Goal: Complete application form

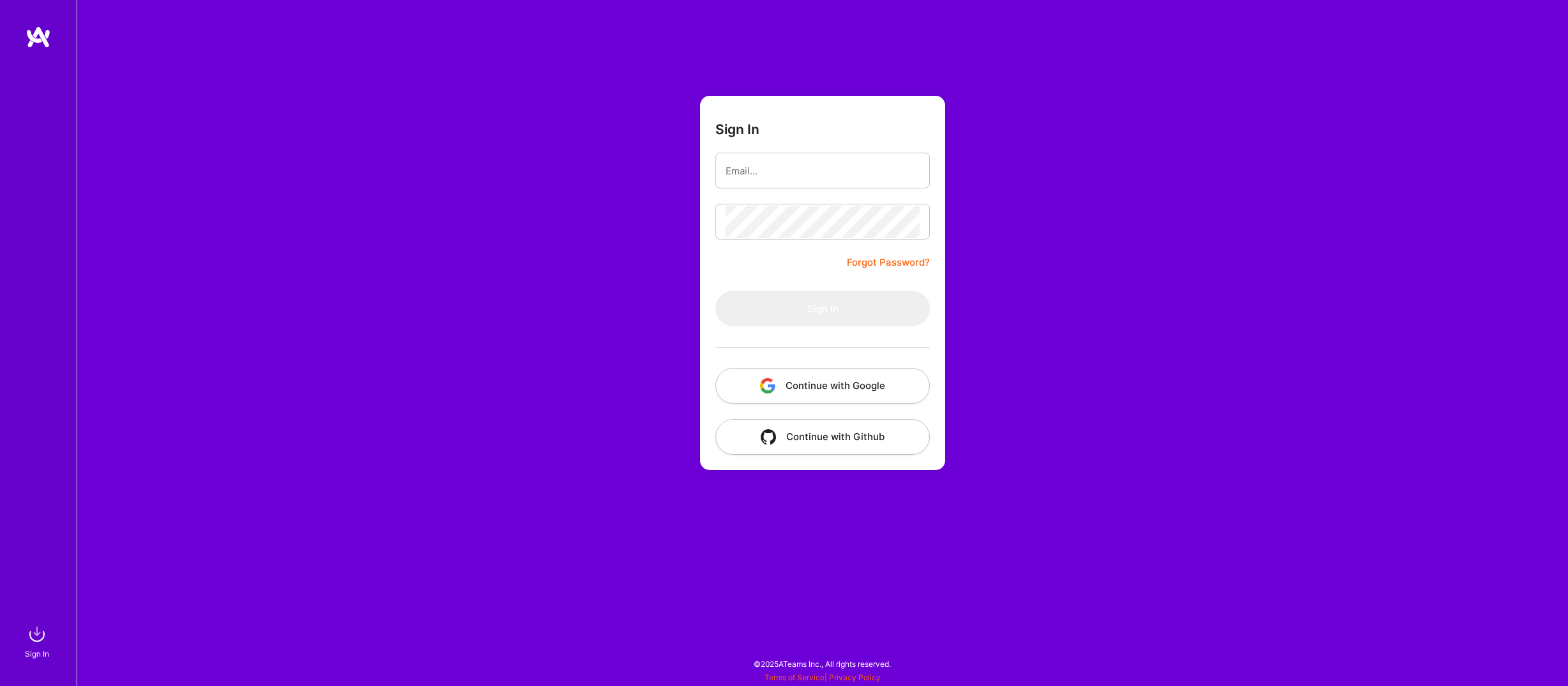
click at [805, 393] on button "Continue with Google" at bounding box center [823, 386] width 215 height 36
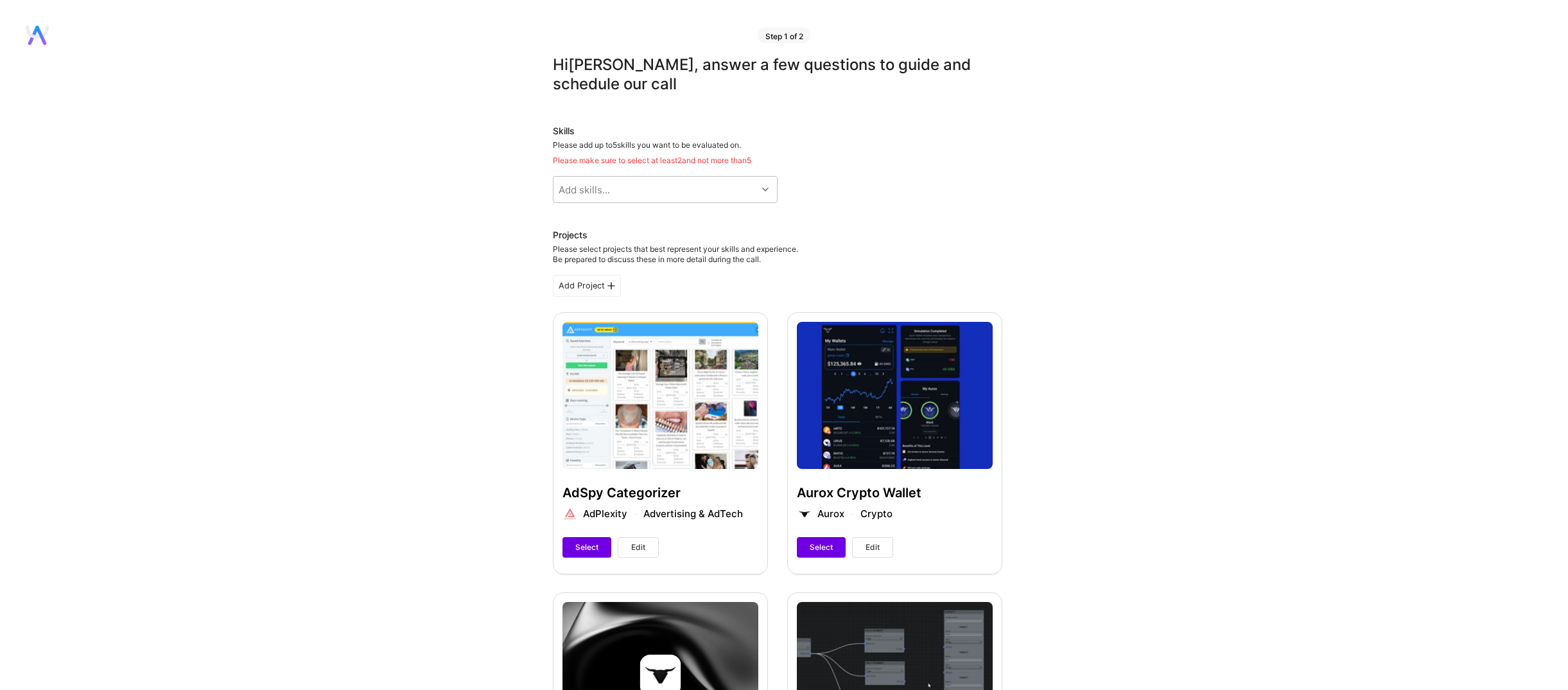
click at [579, 183] on div "Add skills..." at bounding box center [584, 190] width 51 height 14
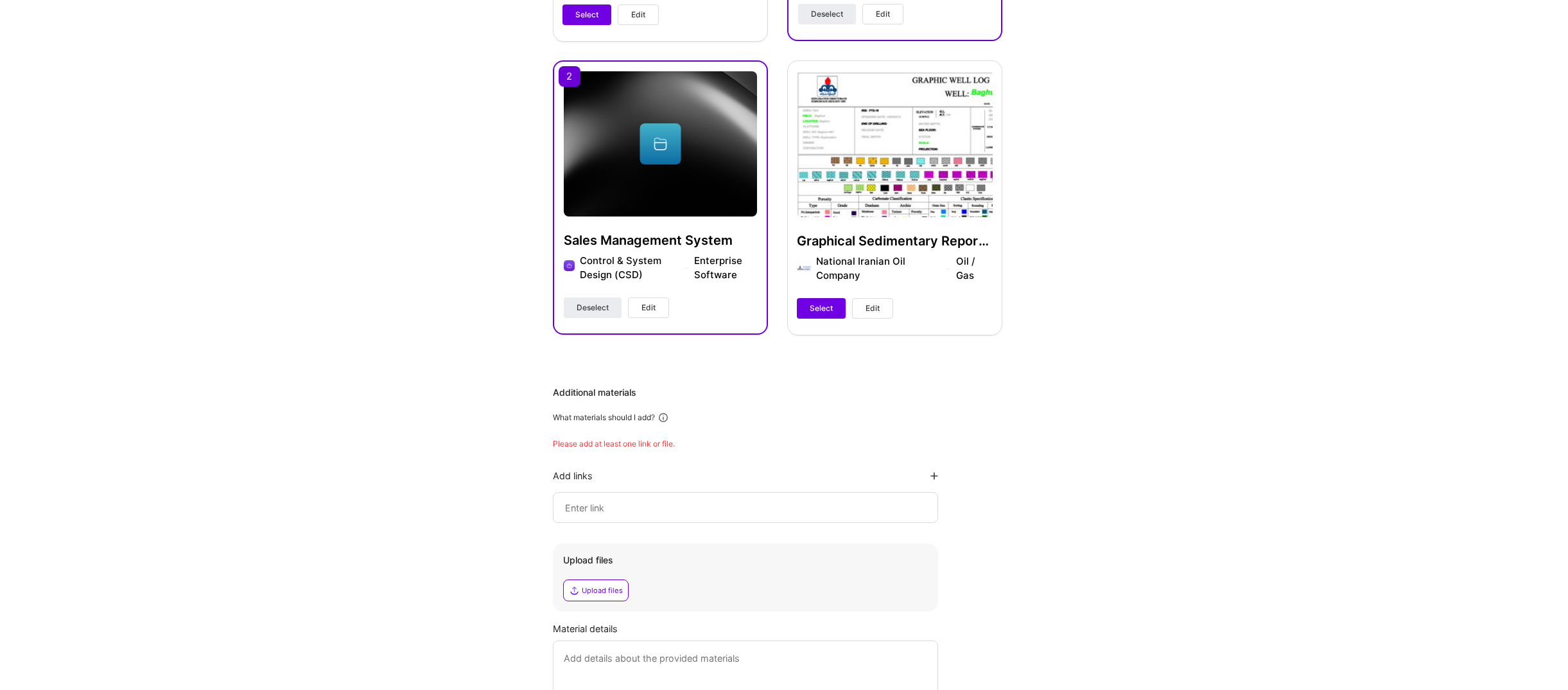
scroll to position [835, 0]
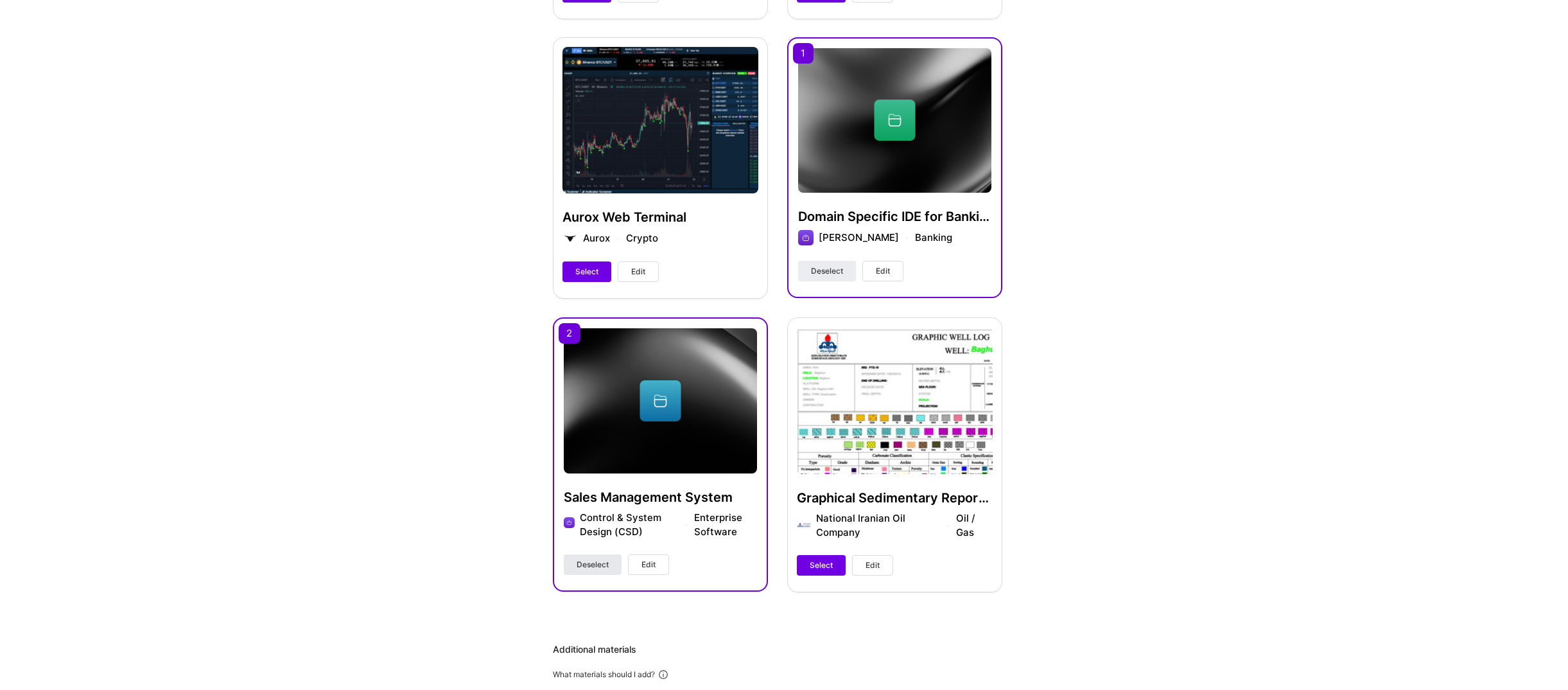
click at [588, 559] on span "Deselect" at bounding box center [592, 564] width 32 height 12
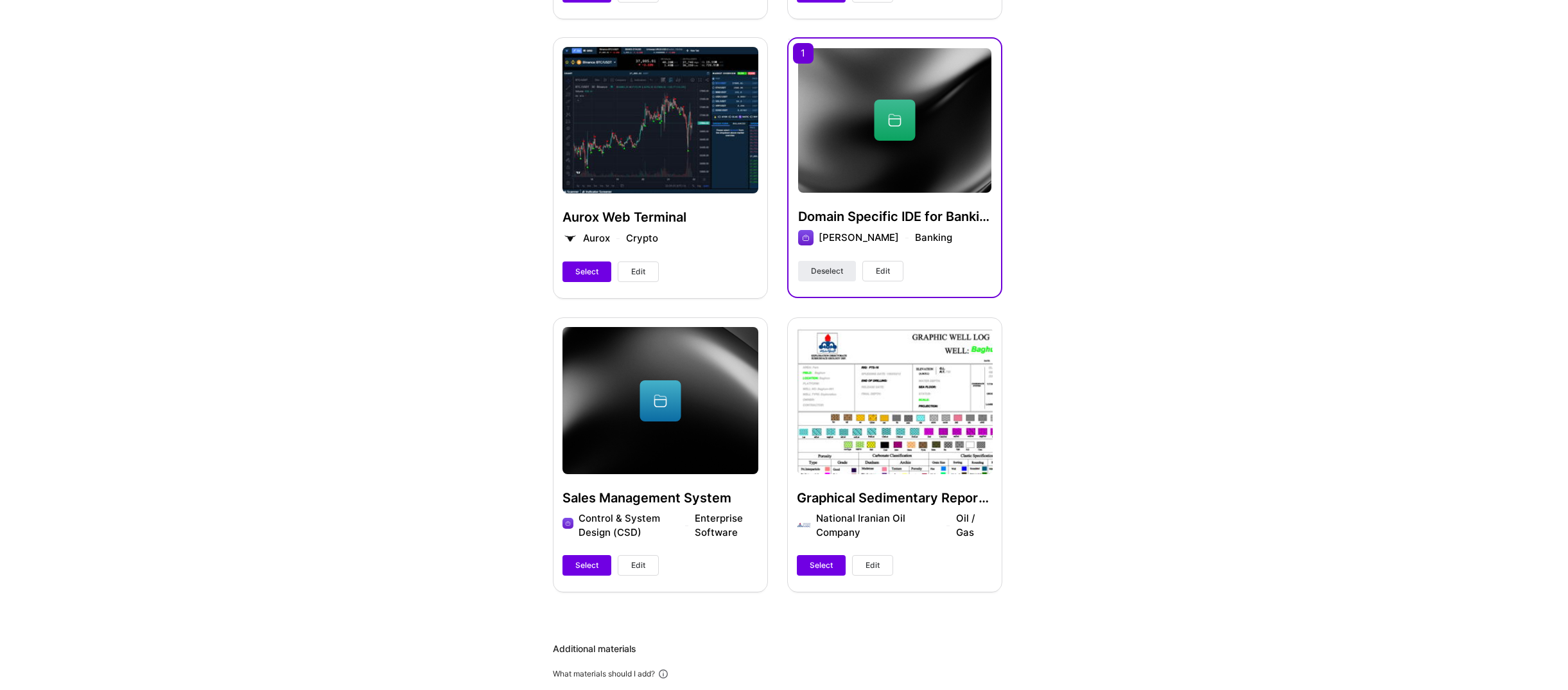
scroll to position [658, 0]
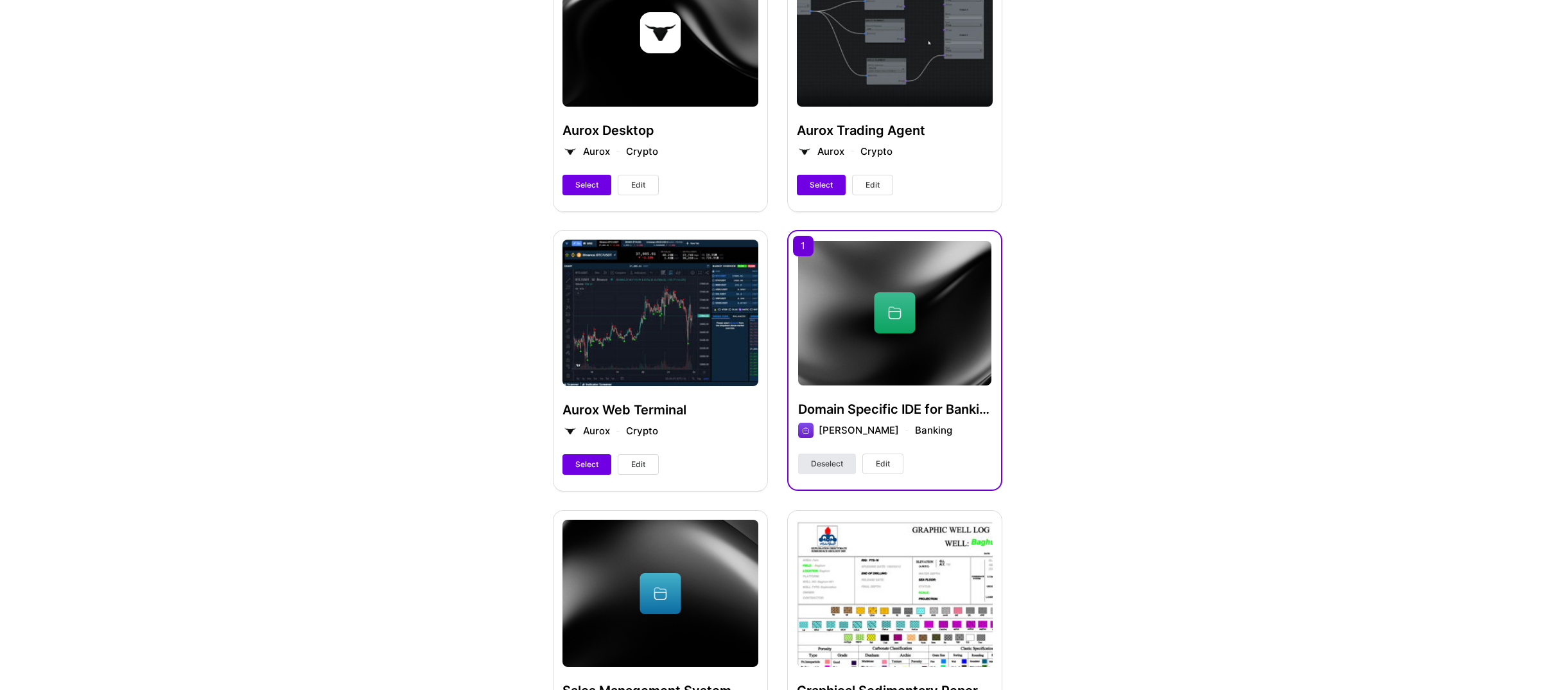
click at [820, 458] on span "Deselect" at bounding box center [827, 463] width 32 height 12
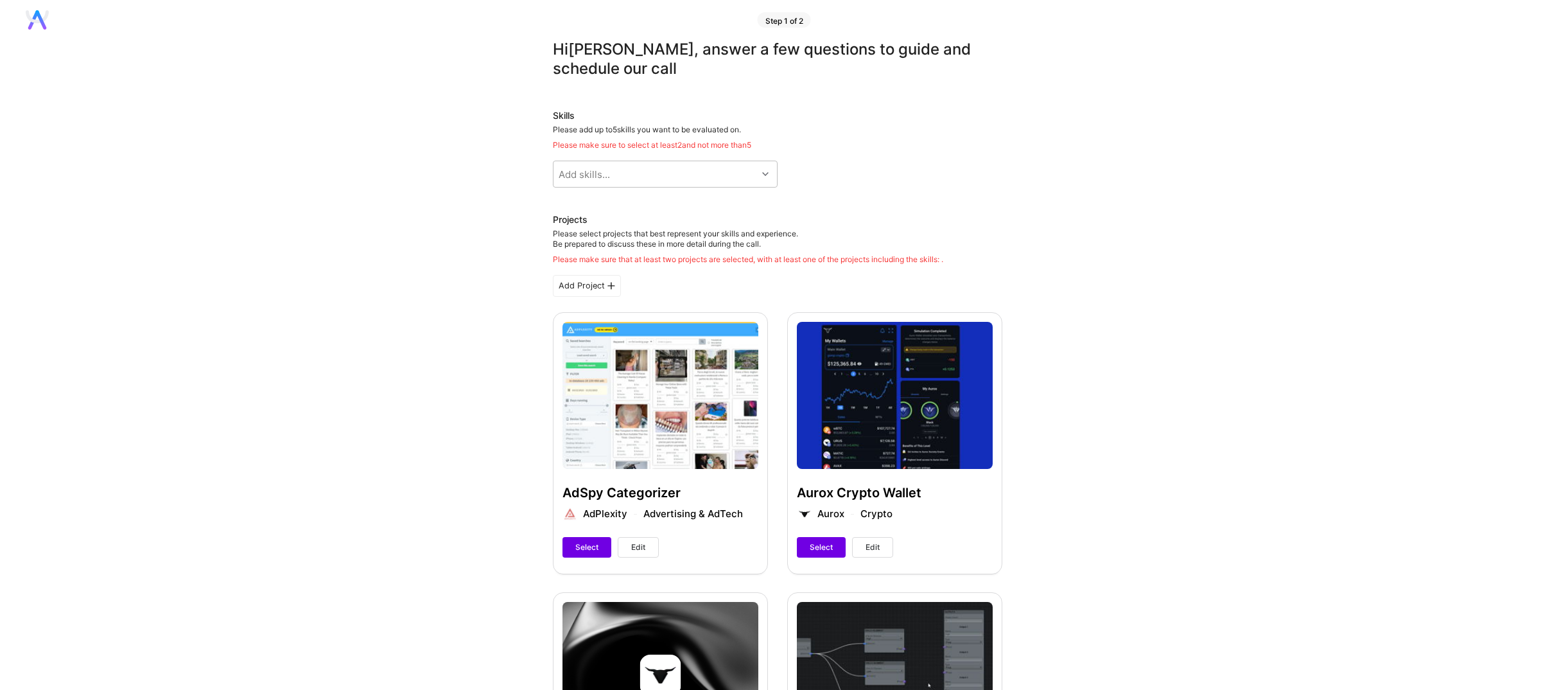
scroll to position [0, 0]
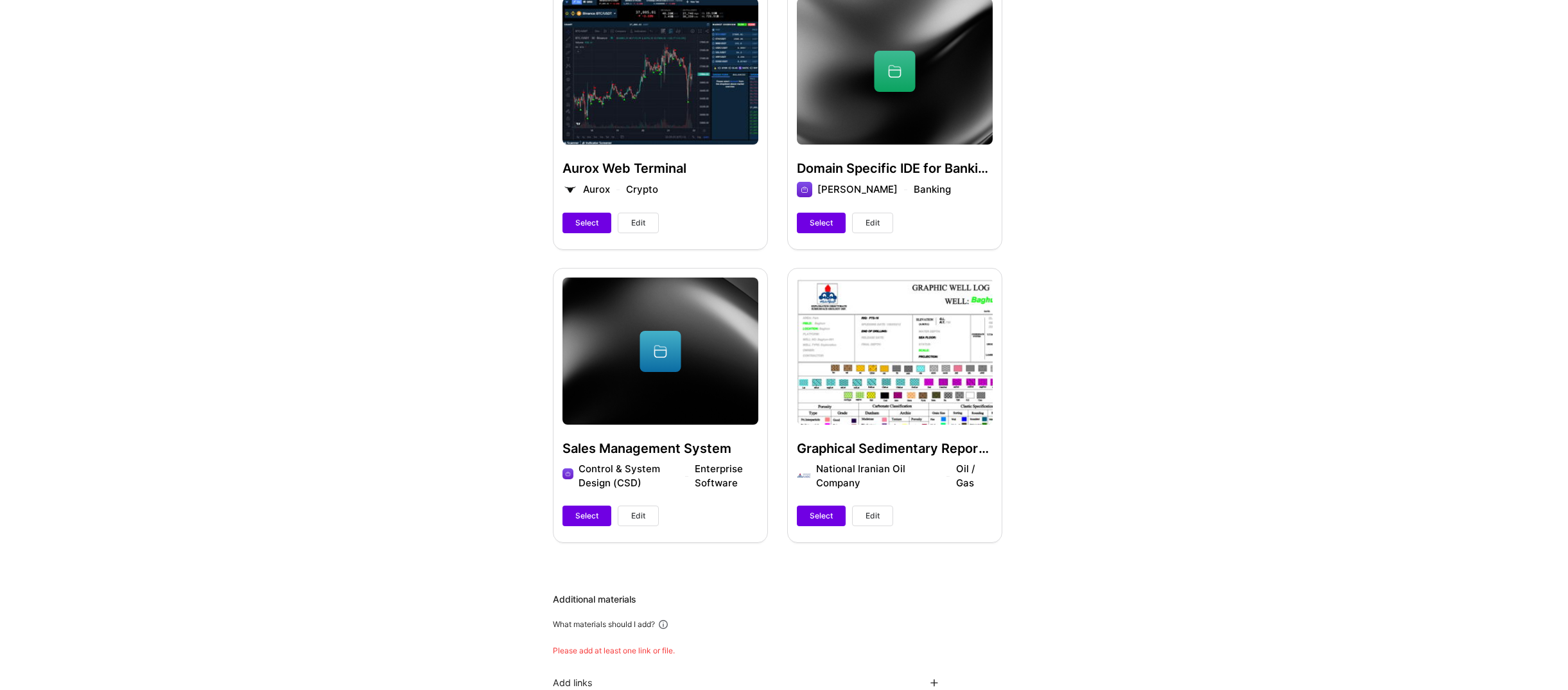
scroll to position [1220, 0]
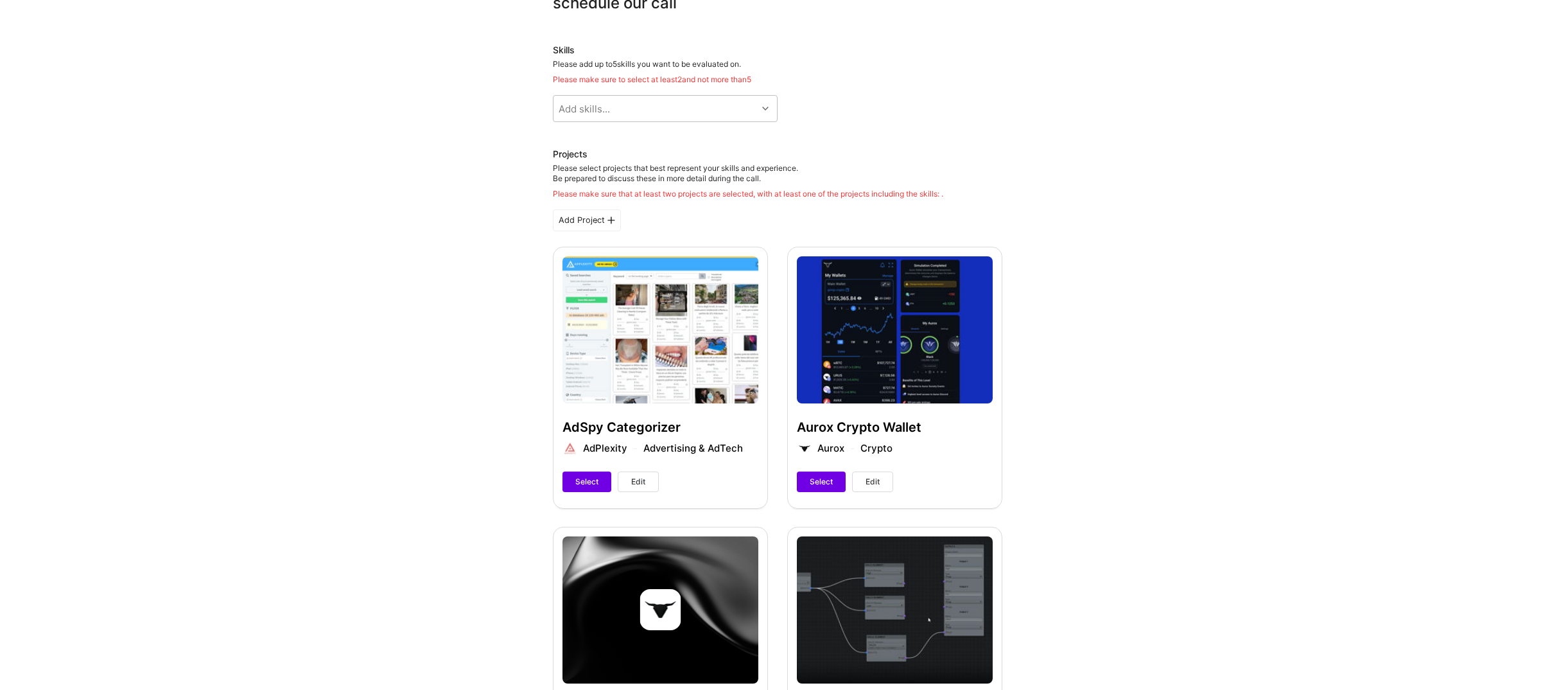
scroll to position [0, 0]
